Goal: Task Accomplishment & Management: Manage account settings

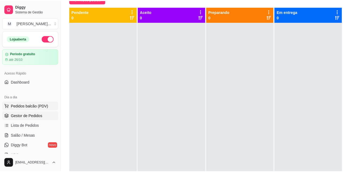
scroll to position [15, 0]
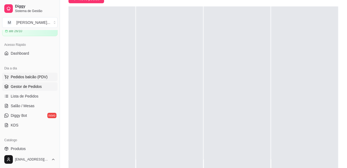
click at [31, 74] on span "Pedidos balcão (PDV)" at bounding box center [29, 76] width 37 height 5
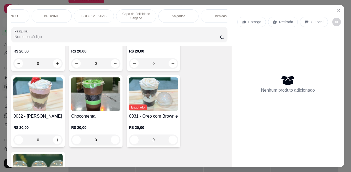
scroll to position [0, 118]
click at [167, 14] on p "Salgados" at bounding box center [166, 16] width 13 height 4
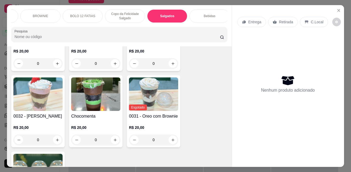
scroll to position [14, 0]
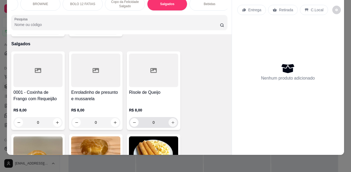
click at [171, 120] on icon "increase-product-quantity" at bounding box center [173, 122] width 4 height 4
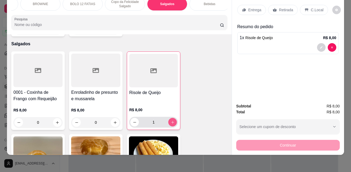
type input "1"
click at [213, 3] on div "Bebidas" at bounding box center [209, 3] width 40 height 13
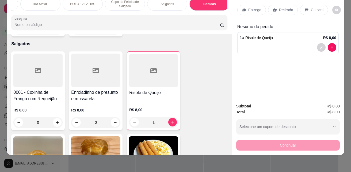
scroll to position [1399, 0]
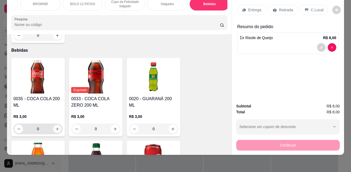
click at [57, 127] on icon "increase-product-quantity" at bounding box center [57, 129] width 4 height 4
type input "1"
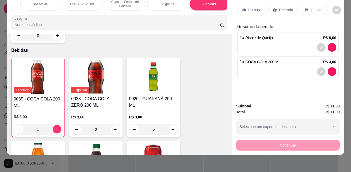
click at [280, 7] on p "Retirada" at bounding box center [286, 9] width 14 height 5
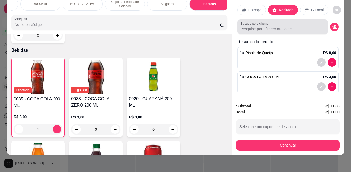
click at [311, 22] on button "Show suggestions" at bounding box center [315, 26] width 9 height 9
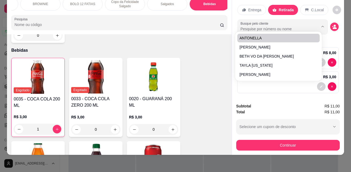
click at [269, 26] on input "Busque pelo cliente" at bounding box center [274, 28] width 69 height 5
drag, startPoint x: 296, startPoint y: 20, endPoint x: 300, endPoint y: 27, distance: 8.6
click at [296, 21] on div at bounding box center [282, 26] width 84 height 11
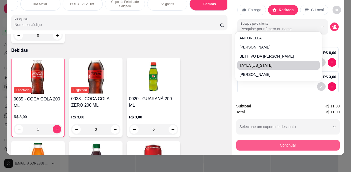
click at [280, 144] on button "Continuar" at bounding box center [287, 145] width 103 height 11
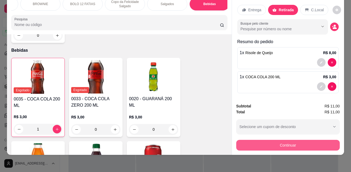
click at [264, 141] on button "Continuar" at bounding box center [287, 145] width 103 height 11
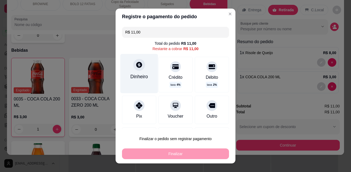
click at [130, 75] on div "Dinheiro" at bounding box center [139, 76] width 18 height 7
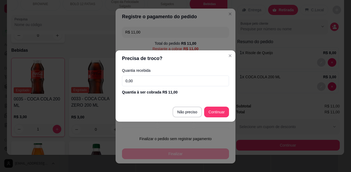
click at [177, 81] on input "0,00" at bounding box center [175, 80] width 107 height 11
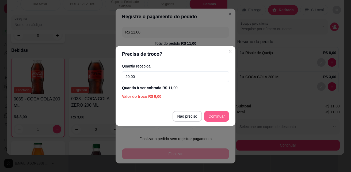
type input "20,00"
type input "R$ 0,00"
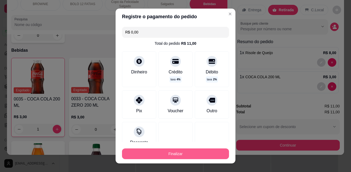
click at [184, 155] on button "Finalizar" at bounding box center [175, 153] width 107 height 11
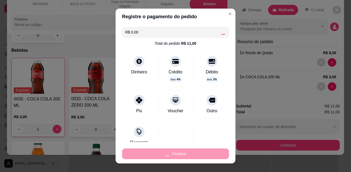
type input "0"
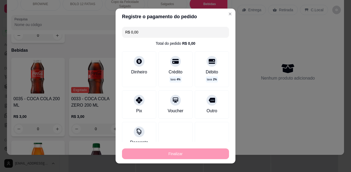
type input "-R$ 11,00"
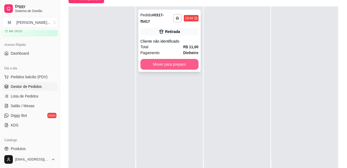
click at [167, 59] on button "Mover para preparo" at bounding box center [169, 64] width 58 height 11
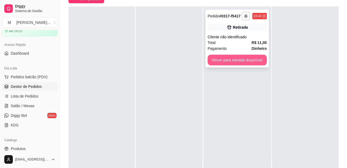
click at [237, 61] on button "Mover para retirada disponível" at bounding box center [236, 60] width 59 height 11
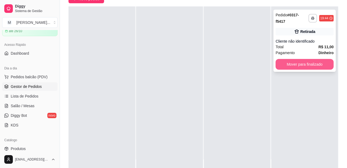
click at [284, 61] on button "Mover para finalizado" at bounding box center [304, 64] width 58 height 11
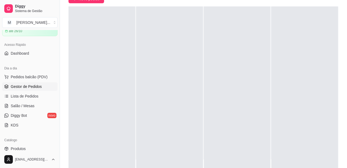
click at [271, 58] on div at bounding box center [304, 90] width 67 height 168
click at [39, 78] on span "Pedidos balcão (PDV)" at bounding box center [29, 76] width 37 height 5
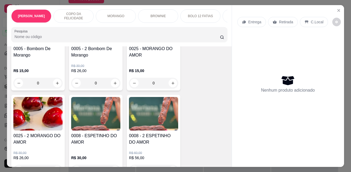
scroll to position [749, 0]
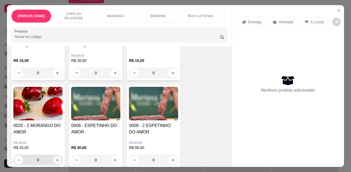
click at [55, 158] on icon "increase-product-quantity" at bounding box center [57, 160] width 4 height 4
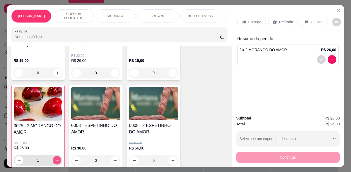
type input "1"
drag, startPoint x: 275, startPoint y: 19, endPoint x: 292, endPoint y: 61, distance: 45.6
click at [275, 19] on div "Retirada" at bounding box center [283, 22] width 30 height 10
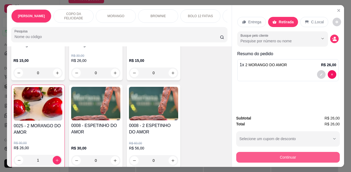
click at [272, 159] on button "Continuar" at bounding box center [287, 157] width 103 height 11
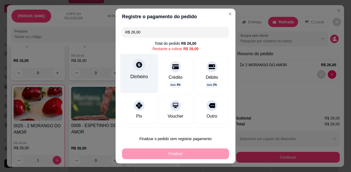
click at [137, 73] on div "Dinheiro" at bounding box center [139, 76] width 18 height 7
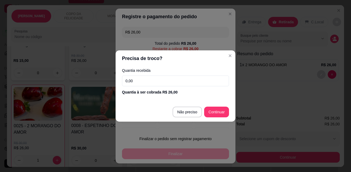
click at [172, 84] on input "0,00" at bounding box center [175, 80] width 107 height 11
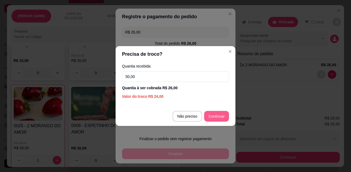
type input "50,00"
type input "R$ 0,00"
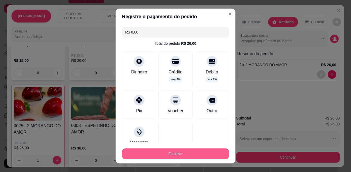
click at [180, 153] on button "Finalizar" at bounding box center [175, 153] width 107 height 11
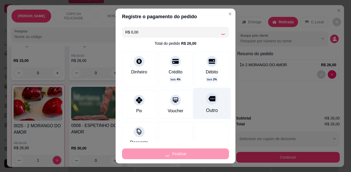
type input "0"
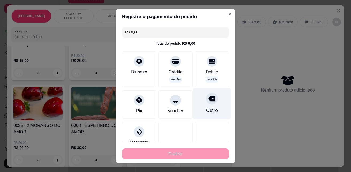
type input "-R$ 26,00"
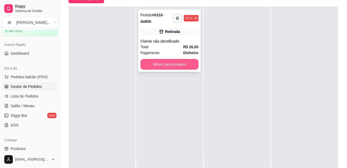
click at [180, 66] on button "Mover para preparo" at bounding box center [169, 64] width 58 height 11
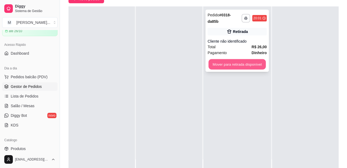
click at [242, 66] on button "Mover para retirada disponível" at bounding box center [236, 64] width 57 height 10
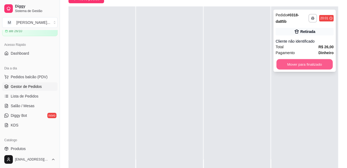
click at [290, 61] on button "Mover para finalizado" at bounding box center [304, 64] width 56 height 10
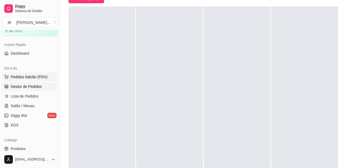
click at [29, 75] on span "Pedidos balcão (PDV)" at bounding box center [29, 76] width 37 height 5
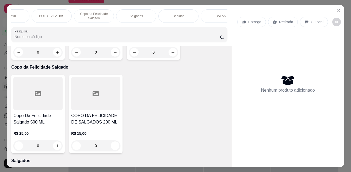
scroll to position [0, 150]
click at [122, 15] on div "Salgados" at bounding box center [135, 15] width 40 height 13
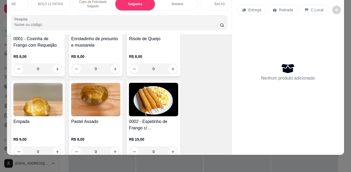
scroll to position [1147, 0]
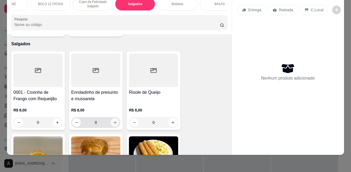
click at [113, 120] on icon "increase-product-quantity" at bounding box center [115, 122] width 4 height 4
type input "1"
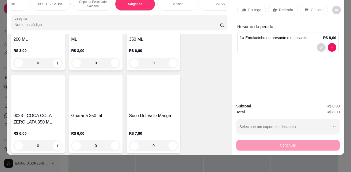
scroll to position [1521, 0]
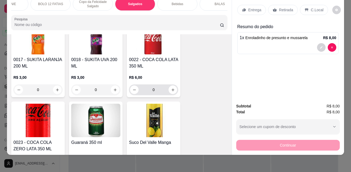
click at [171, 88] on icon "increase-product-quantity" at bounding box center [173, 90] width 4 height 4
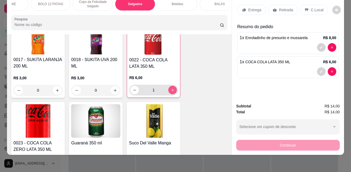
type input "1"
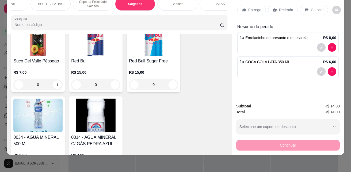
scroll to position [1789, 0]
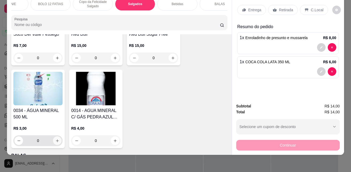
click at [56, 136] on button "increase-product-quantity" at bounding box center [57, 140] width 9 height 9
type input "1"
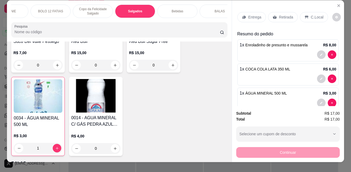
scroll to position [0, 0]
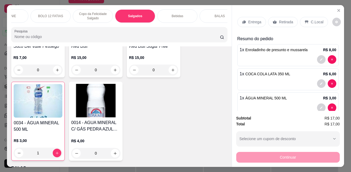
click at [284, 19] on p "Retirada" at bounding box center [286, 21] width 14 height 5
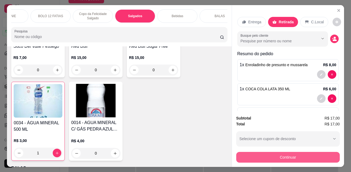
click at [265, 155] on button "Continuar" at bounding box center [287, 157] width 103 height 11
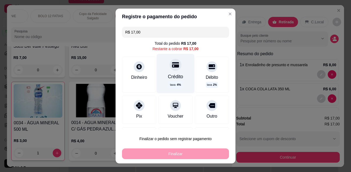
click at [168, 72] on div "Crédito taxa 4 %" at bounding box center [176, 73] width 38 height 39
type input "R$ 0,00"
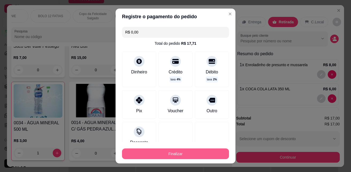
click at [183, 151] on button "Finalizar" at bounding box center [175, 153] width 107 height 11
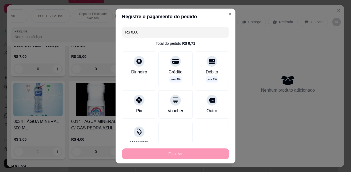
type input "0"
type input "-R$ 17,00"
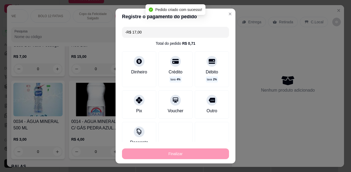
scroll to position [1788, 0]
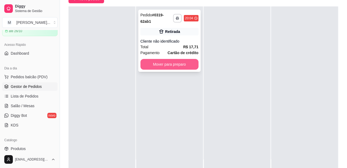
click at [184, 65] on button "Mover para preparo" at bounding box center [169, 64] width 58 height 11
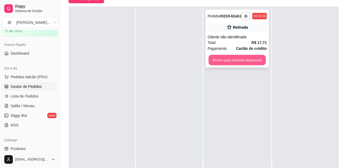
click at [216, 59] on button "Mover para retirada disponível" at bounding box center [236, 60] width 57 height 10
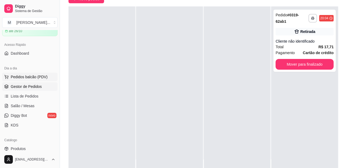
click at [28, 77] on span "Pedidos balcão (PDV)" at bounding box center [29, 76] width 37 height 5
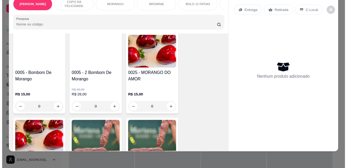
scroll to position [749, 0]
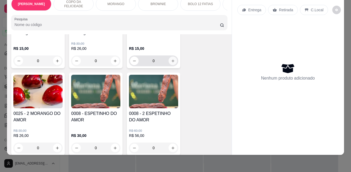
click at [174, 56] on button "increase-product-quantity" at bounding box center [172, 60] width 9 height 9
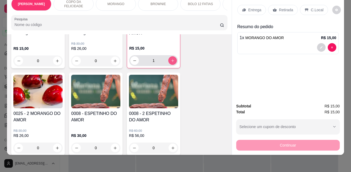
type input "1"
click at [279, 7] on p "Retirada" at bounding box center [286, 9] width 14 height 5
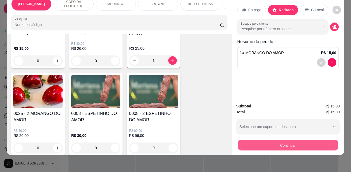
click at [260, 140] on button "Continuar" at bounding box center [288, 145] width 100 height 10
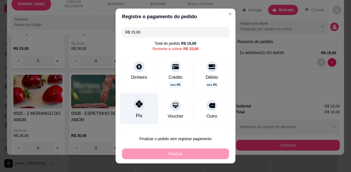
click at [126, 111] on div "Pix" at bounding box center [139, 108] width 38 height 31
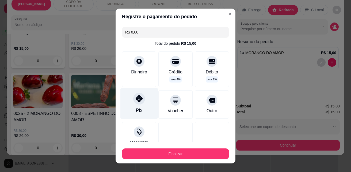
type input "R$ 0,00"
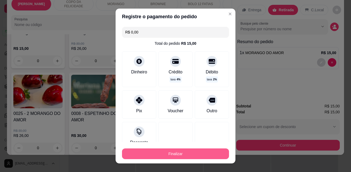
click at [181, 152] on button "Finalizar" at bounding box center [175, 153] width 107 height 11
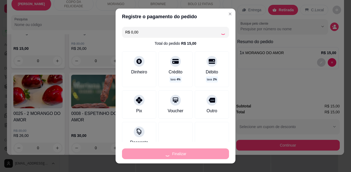
type input "0"
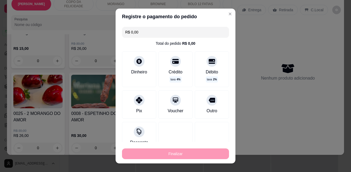
type input "-R$ 15,00"
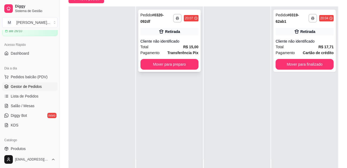
click at [174, 70] on div "**********" at bounding box center [169, 41] width 62 height 62
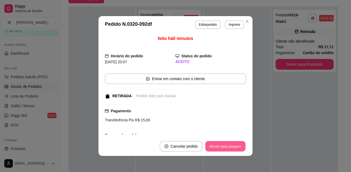
click at [230, 142] on button "Mover para preparo" at bounding box center [225, 146] width 40 height 10
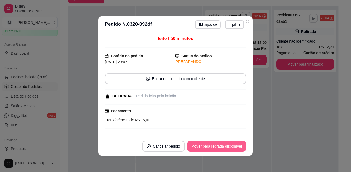
click at [215, 148] on button "Mover para retirada disponível" at bounding box center [216, 146] width 59 height 11
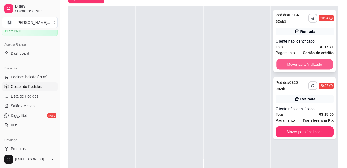
click at [300, 64] on button "Mover para finalizado" at bounding box center [304, 64] width 56 height 10
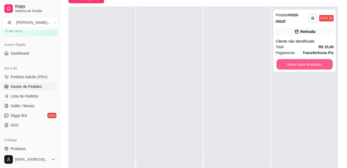
click at [302, 65] on button "Mover para finalizado" at bounding box center [304, 64] width 56 height 10
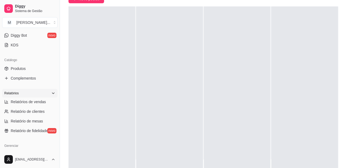
scroll to position [107, 0]
click at [32, 105] on link "Relatórios de vendas" at bounding box center [29, 101] width 55 height 9
select select "ALL"
select select "0"
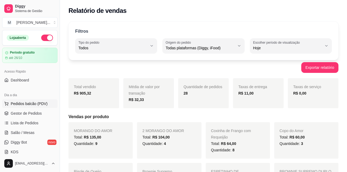
click at [30, 103] on span "Pedidos balcão (PDV)" at bounding box center [29, 103] width 37 height 5
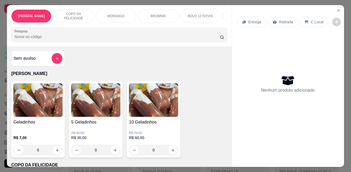
click at [29, 102] on img at bounding box center [37, 99] width 49 height 33
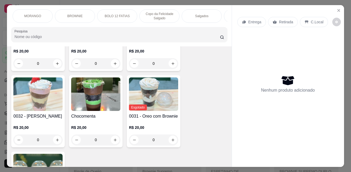
scroll to position [0, 86]
click at [201, 15] on p "Salgados" at bounding box center [198, 16] width 13 height 4
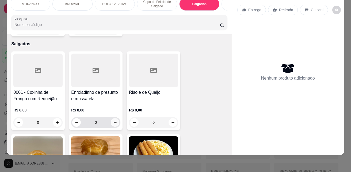
click at [114, 120] on icon "increase-product-quantity" at bounding box center [115, 122] width 4 height 4
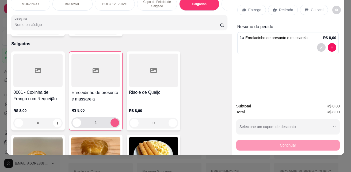
type input "1"
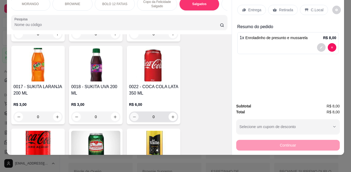
scroll to position [1495, 0]
click at [172, 114] on icon "increase-product-quantity" at bounding box center [173, 116] width 4 height 4
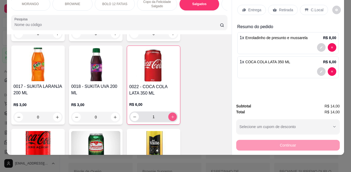
type input "1"
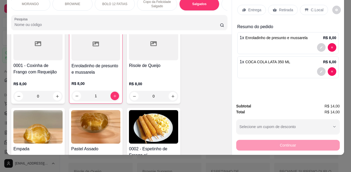
scroll to position [1147, 0]
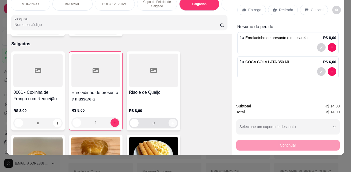
click at [175, 118] on button "increase-product-quantity" at bounding box center [172, 122] width 9 height 9
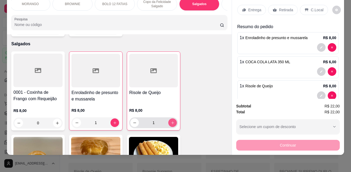
type input "1"
click at [284, 7] on p "Retirada" at bounding box center [286, 9] width 14 height 5
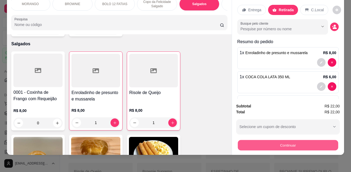
click at [269, 143] on button "Continuar" at bounding box center [288, 145] width 100 height 10
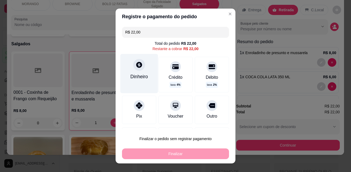
click at [130, 77] on div "Dinheiro" at bounding box center [139, 76] width 18 height 7
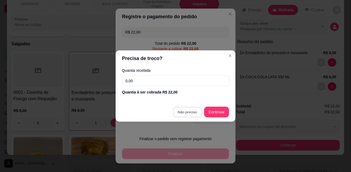
type input "R$ 0,00"
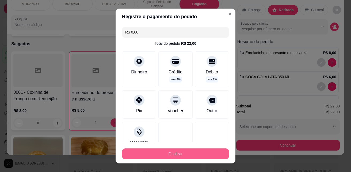
click at [151, 154] on button "Finalizar" at bounding box center [175, 153] width 107 height 11
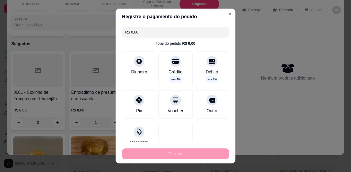
type input "0"
type input "-R$ 22,00"
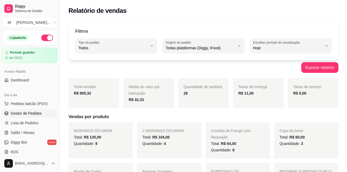
click at [14, 115] on span "Gestor de Pedidos" at bounding box center [26, 112] width 31 height 5
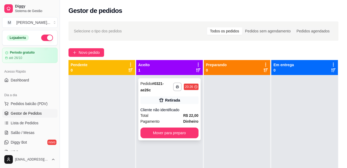
click at [165, 122] on div "Pagamento Dinheiro" at bounding box center [169, 121] width 58 height 6
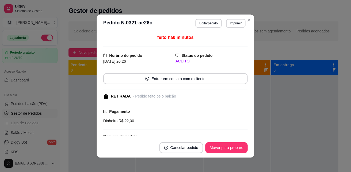
drag, startPoint x: 165, startPoint y: 122, endPoint x: 163, endPoint y: 129, distance: 8.0
click at [163, 129] on div "feito há 0 minutos Horário do pedido 14/10/2025 20:26 Status do pedido ACEITO E…" at bounding box center [175, 84] width 144 height 101
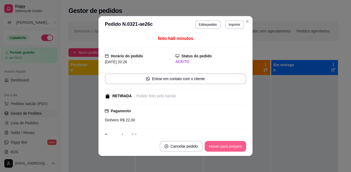
click at [219, 148] on button "Mover para preparo" at bounding box center [225, 146] width 41 height 11
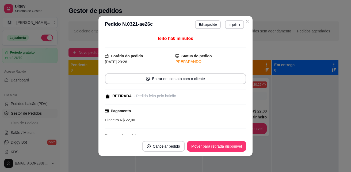
click at [222, 151] on footer "Cancelar pedido Mover para retirada disponível" at bounding box center [175, 145] width 154 height 19
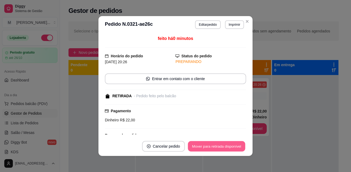
click at [224, 146] on button "Mover para retirada disponível" at bounding box center [216, 146] width 57 height 10
click at [224, 146] on div "Mover para retirada disponível" at bounding box center [216, 146] width 59 height 11
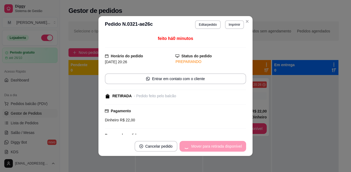
click at [224, 146] on div "Mover para retirada disponível" at bounding box center [212, 146] width 67 height 11
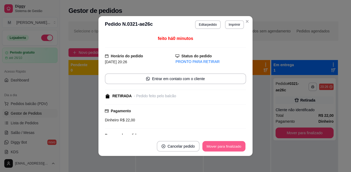
click at [224, 146] on button "Mover para finalizado" at bounding box center [223, 146] width 43 height 10
click at [224, 146] on div "Mover para finalizado" at bounding box center [220, 146] width 52 height 11
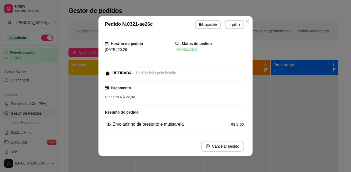
click at [247, 128] on div "Horário do pedido 14/10/2025 20:26 Status do pedido FINALIZADO RETIRADA - Pedid…" at bounding box center [175, 84] width 154 height 103
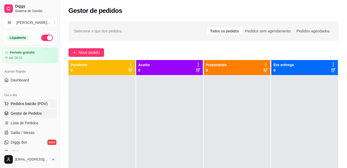
click at [36, 102] on span "Pedidos balcão (PDV)" at bounding box center [29, 103] width 37 height 5
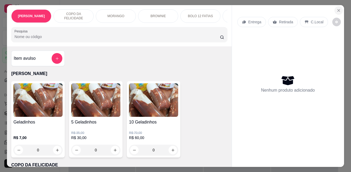
click at [336, 8] on icon "Close" at bounding box center [338, 10] width 4 height 4
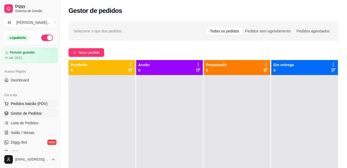
click at [40, 101] on span "Pedidos balcão (PDV)" at bounding box center [29, 103] width 37 height 5
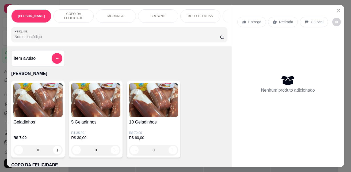
click at [33, 94] on img at bounding box center [37, 99] width 49 height 33
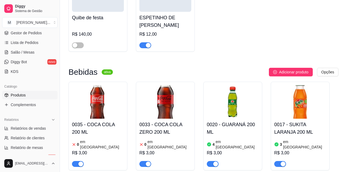
scroll to position [1702, 0]
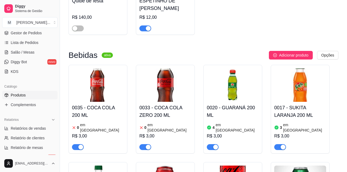
click at [157, 104] on h4 "0033 - COCA COLA ZERO 200 ML" at bounding box center [165, 111] width 52 height 15
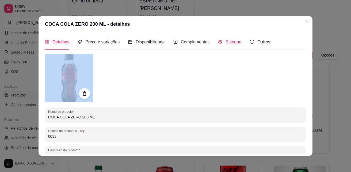
click at [229, 42] on span "Estoque" at bounding box center [233, 42] width 16 height 5
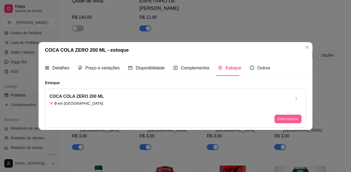
click at [288, 118] on button "Editar estoque" at bounding box center [287, 118] width 27 height 9
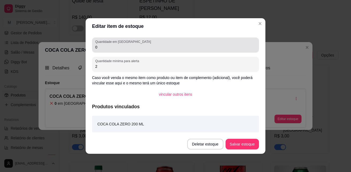
click at [108, 47] on input "0" at bounding box center [175, 46] width 160 height 5
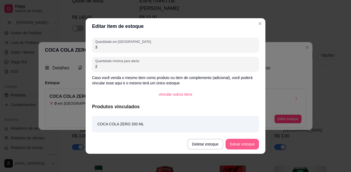
type input "3"
click at [249, 142] on button "Salvar estoque" at bounding box center [241, 143] width 33 height 11
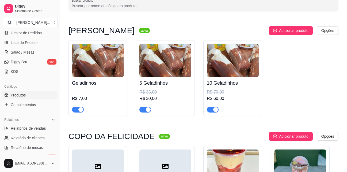
scroll to position [0, 0]
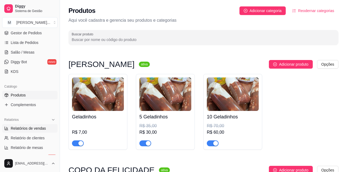
click at [34, 129] on span "Relatórios de vendas" at bounding box center [28, 127] width 35 height 5
select select "ALL"
select select "0"
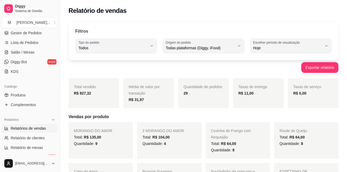
drag, startPoint x: 184, startPoint y: 131, endPoint x: 187, endPoint y: 148, distance: 17.9
click at [187, 148] on div "2 MORANGO DO AMOR Total: R$ 104,00 Quantidade: 4" at bounding box center [169, 140] width 64 height 36
